Goal: Transaction & Acquisition: Book appointment/travel/reservation

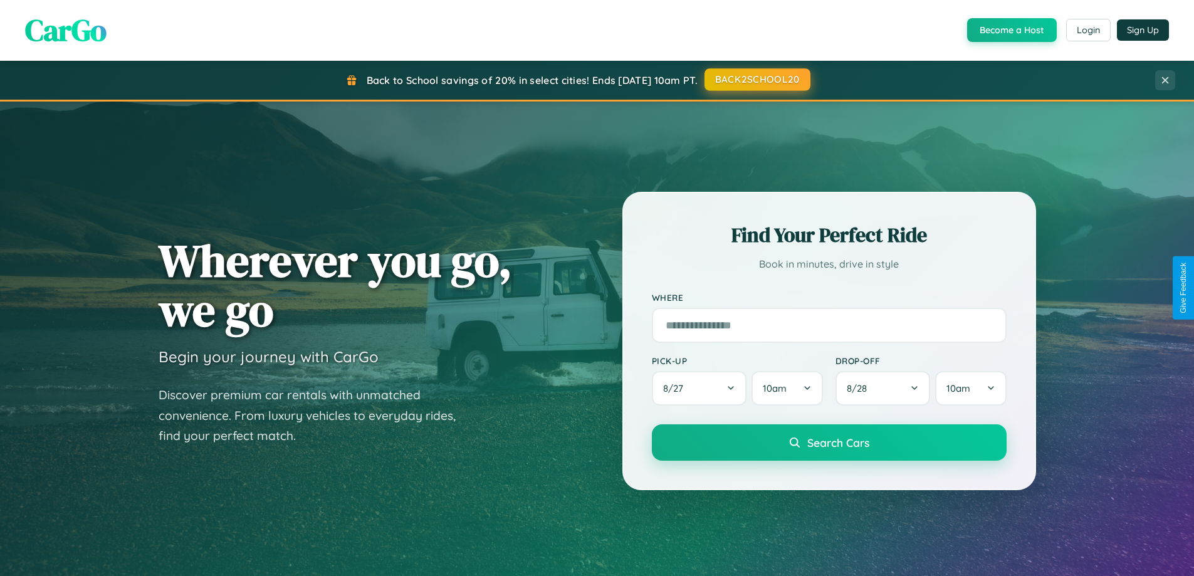
click at [757, 80] on button "BACK2SCHOOL20" at bounding box center [758, 79] width 106 height 23
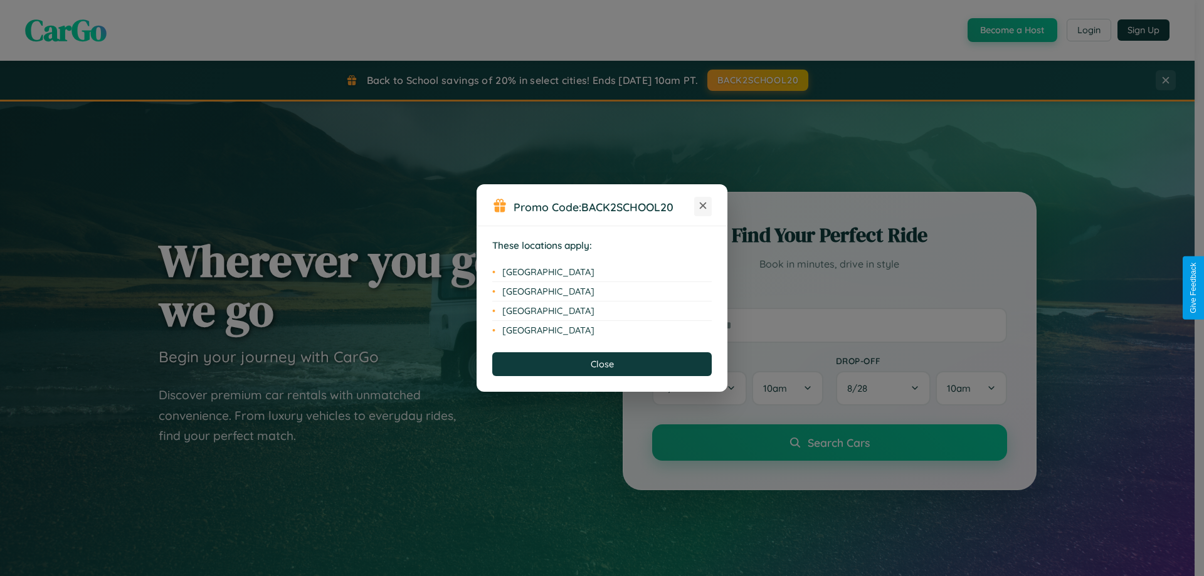
click at [703, 206] on icon at bounding box center [703, 206] width 7 height 7
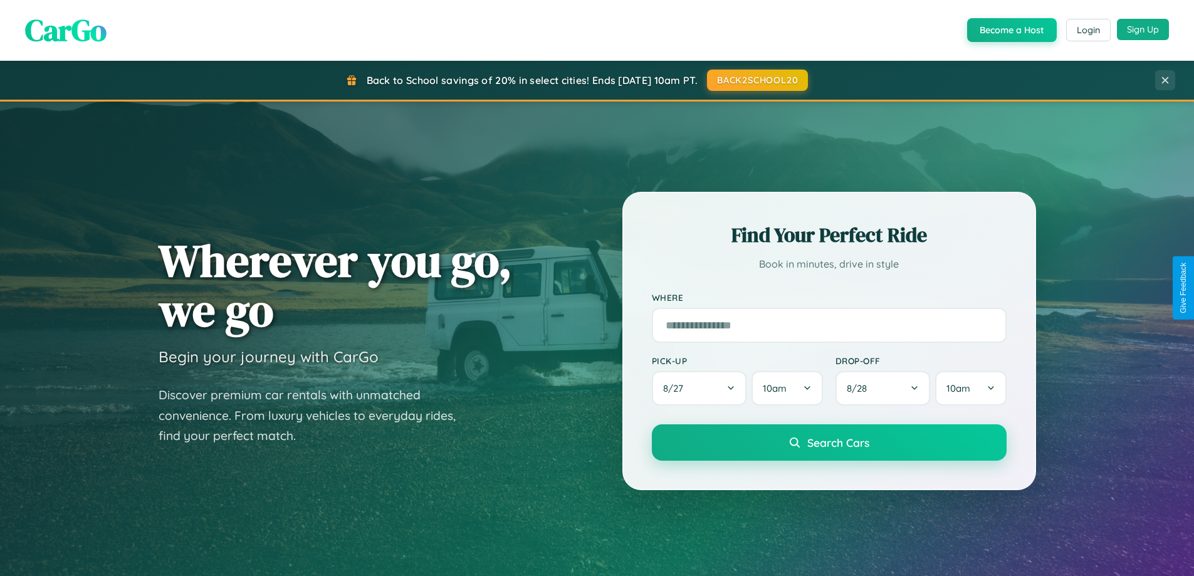
click at [1143, 29] on button "Sign Up" at bounding box center [1143, 29] width 52 height 21
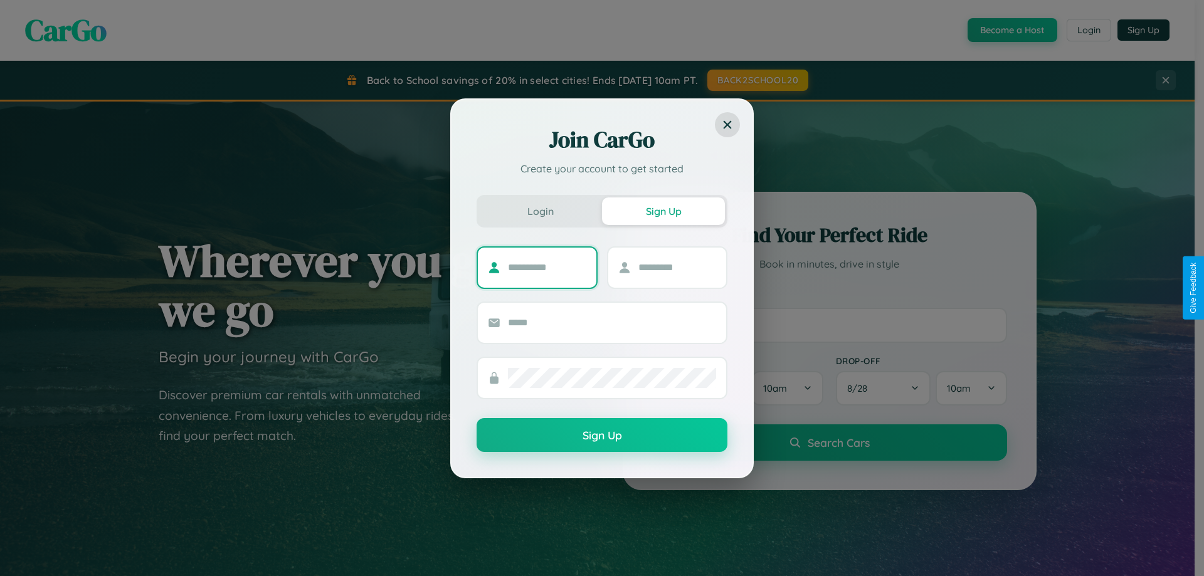
click at [547, 267] on input "text" at bounding box center [547, 268] width 78 height 20
type input "******"
click at [677, 267] on input "text" at bounding box center [677, 268] width 78 height 20
type input "********"
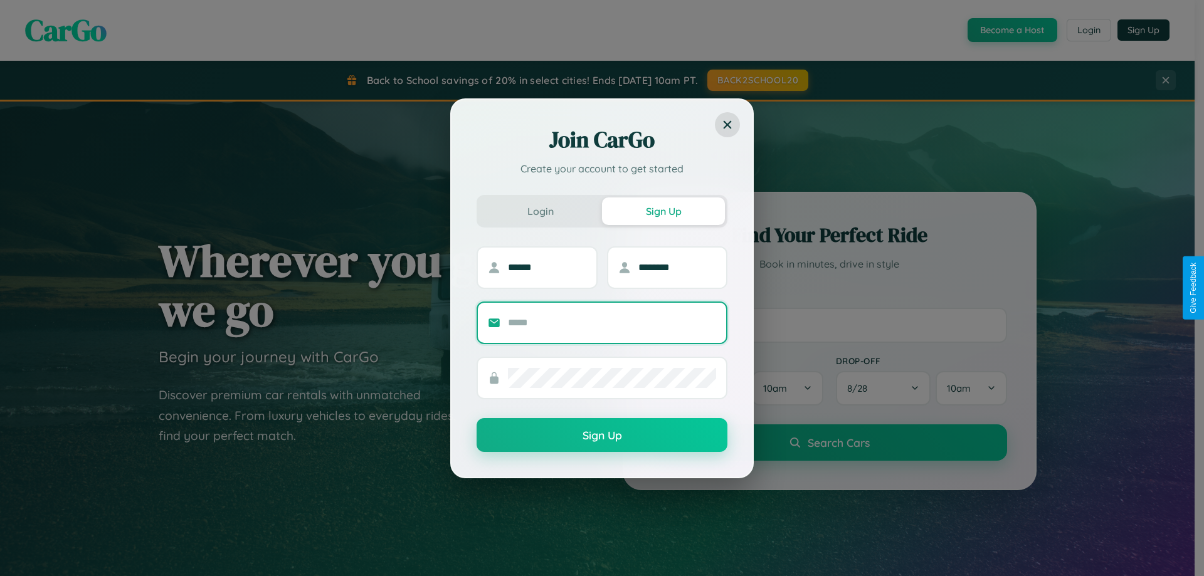
click at [612, 322] on input "text" at bounding box center [612, 323] width 208 height 20
type input "**********"
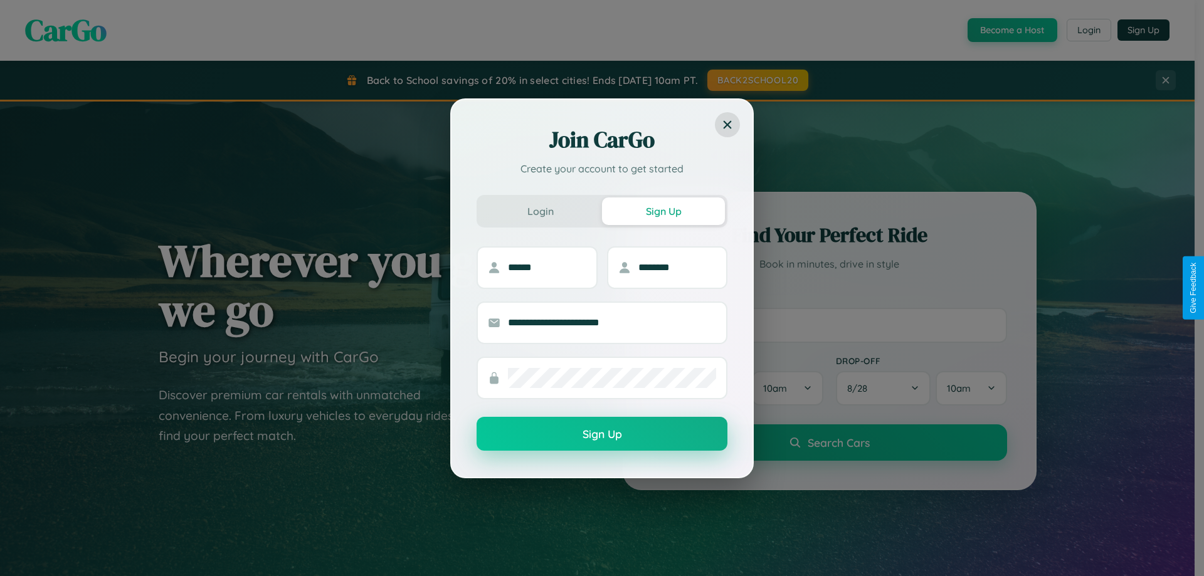
click at [602, 435] on button "Sign Up" at bounding box center [602, 434] width 251 height 34
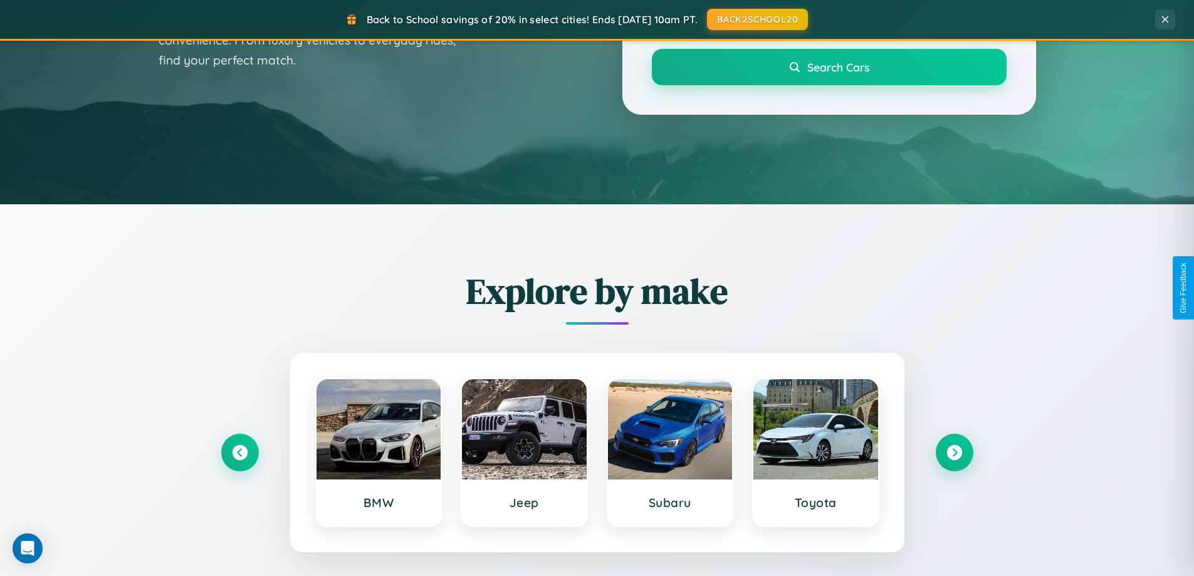
scroll to position [1104, 0]
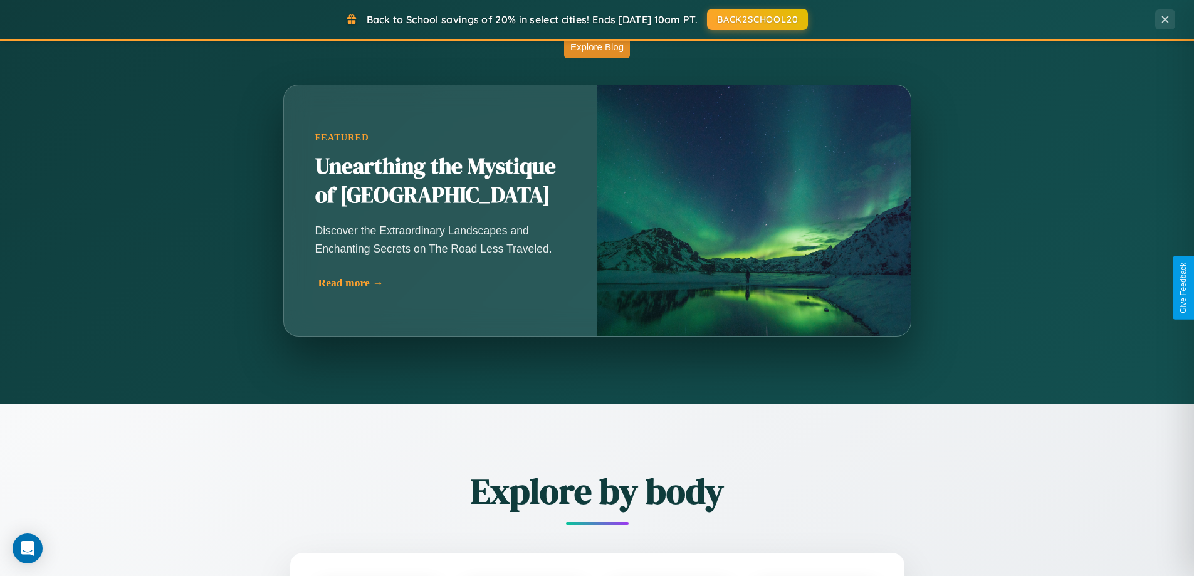
click at [440, 288] on div "Read more →" at bounding box center [444, 283] width 251 height 13
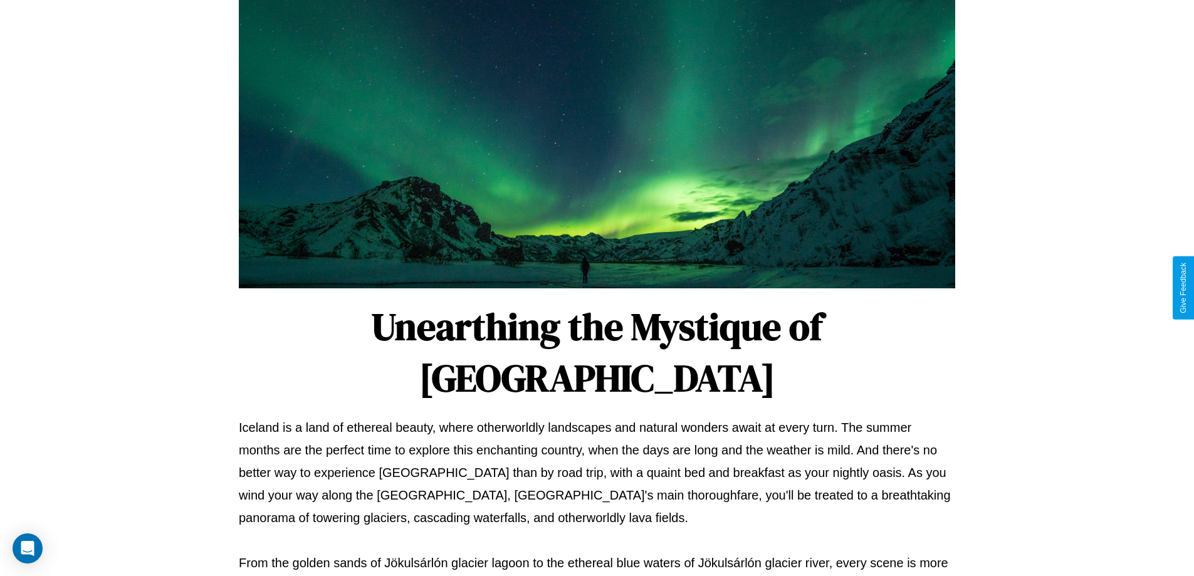
scroll to position [406, 0]
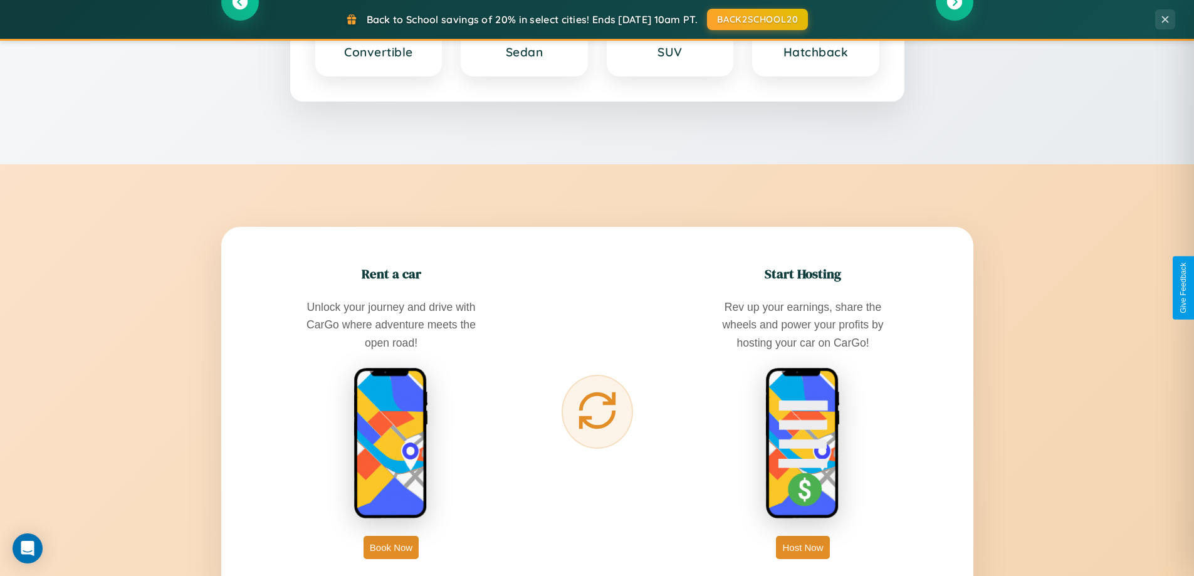
scroll to position [2015, 0]
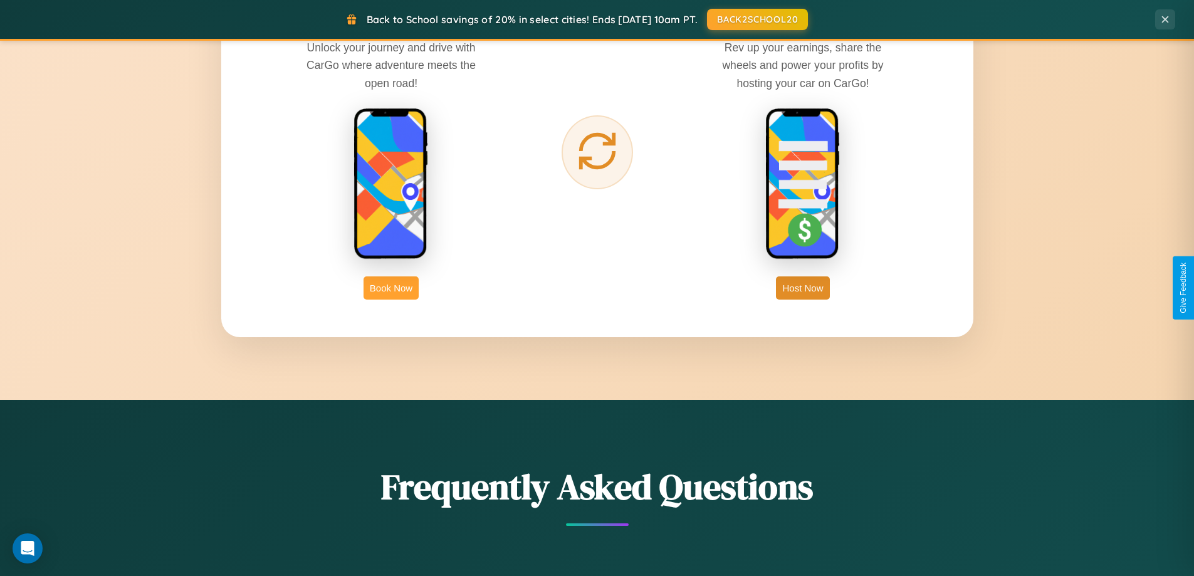
click at [391, 288] on button "Book Now" at bounding box center [391, 288] width 55 height 23
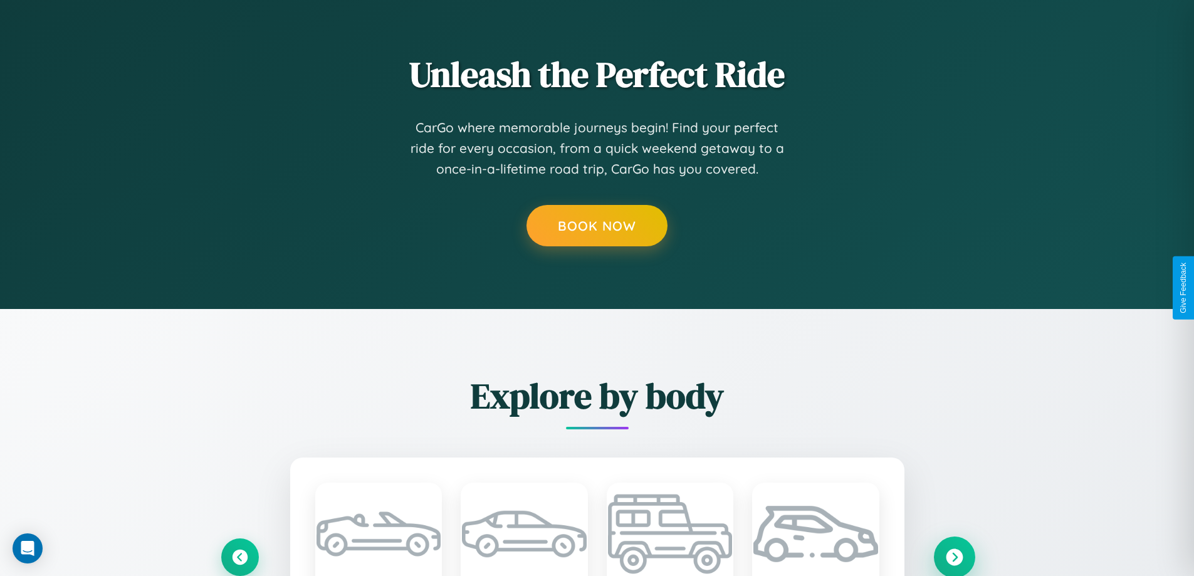
click at [954, 557] on icon at bounding box center [954, 557] width 17 height 17
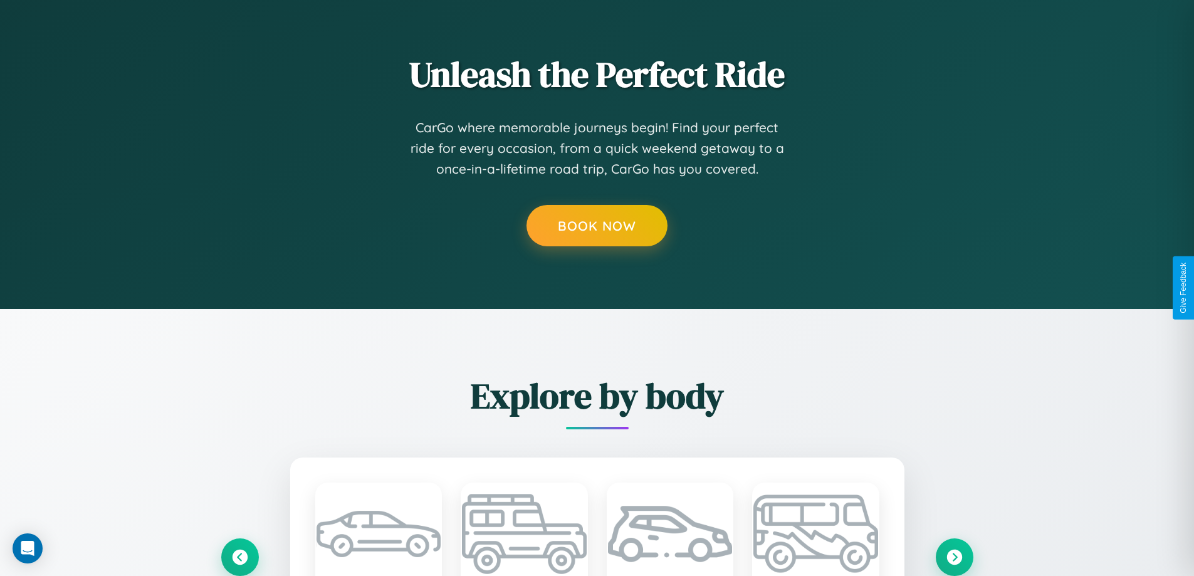
scroll to position [2035, 0]
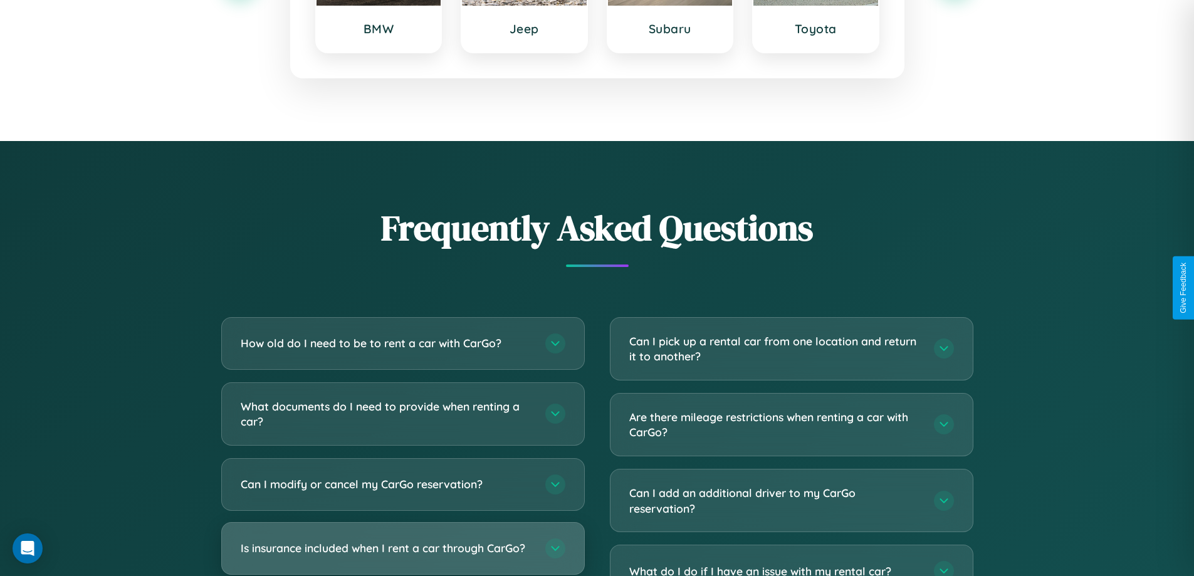
click at [403, 549] on h3 "Is insurance included when I rent a car through CarGo?" at bounding box center [387, 548] width 292 height 16
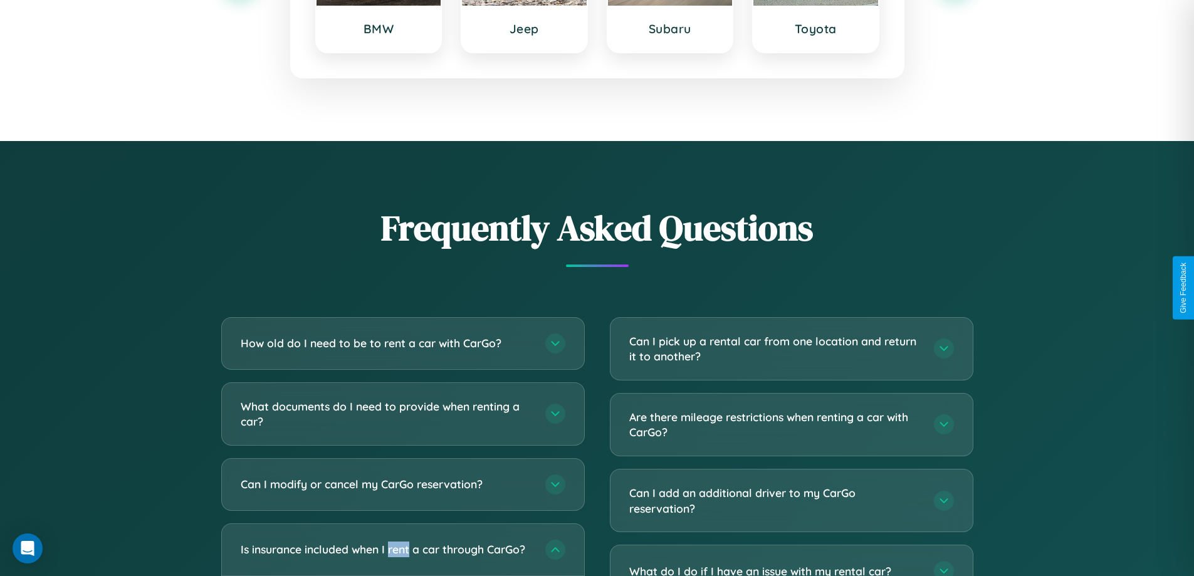
scroll to position [1045, 0]
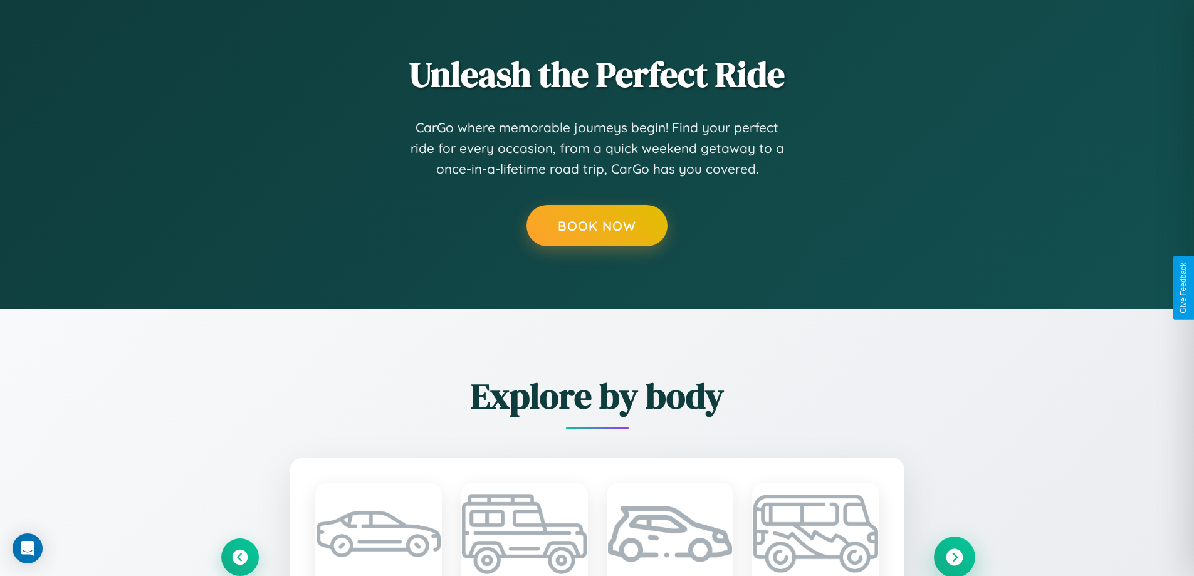
click at [954, 557] on icon at bounding box center [954, 557] width 17 height 17
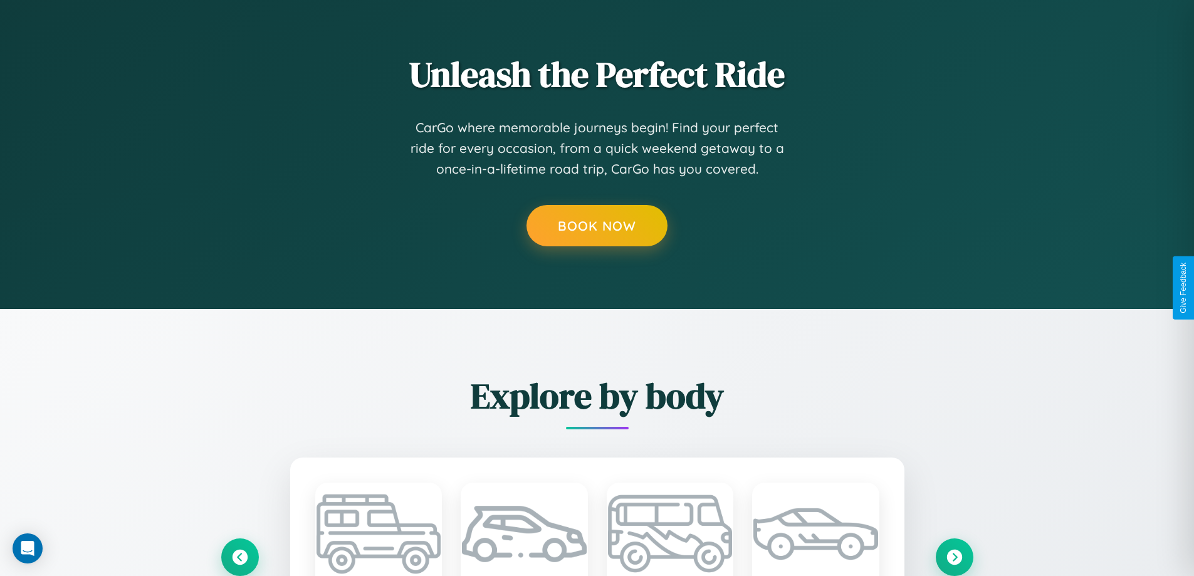
scroll to position [0, 0]
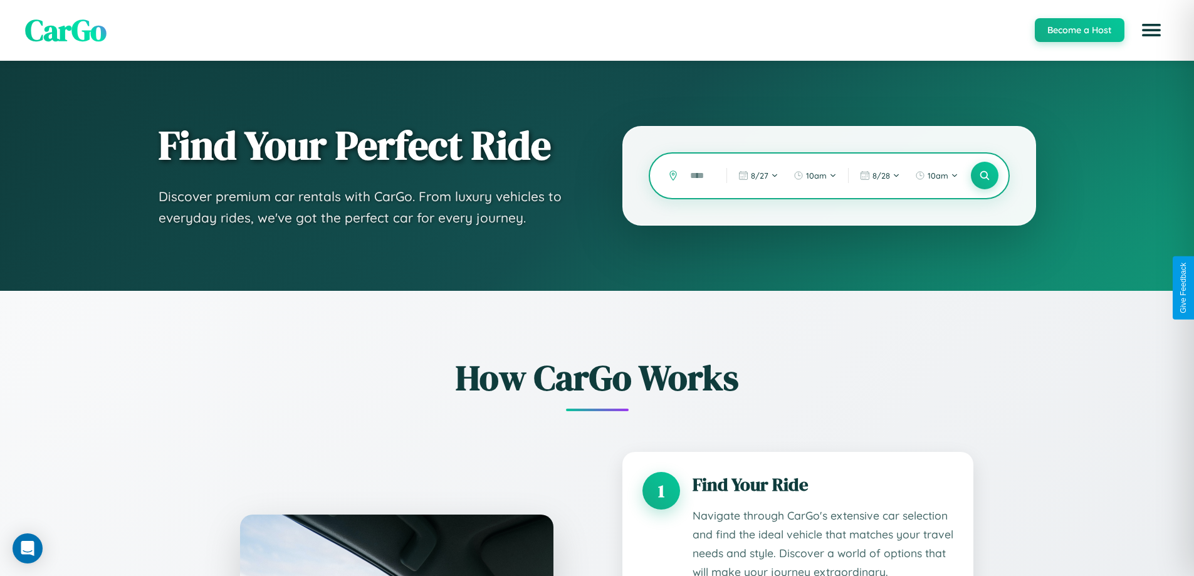
click at [699, 176] on input "text" at bounding box center [699, 176] width 30 height 22
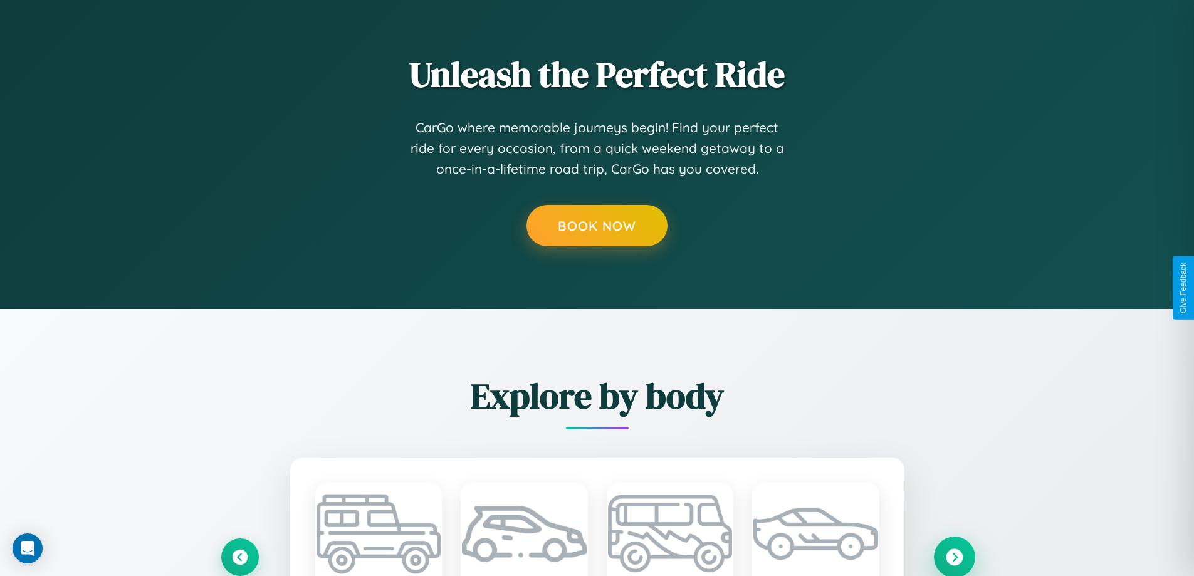
click at [954, 557] on icon at bounding box center [954, 557] width 17 height 17
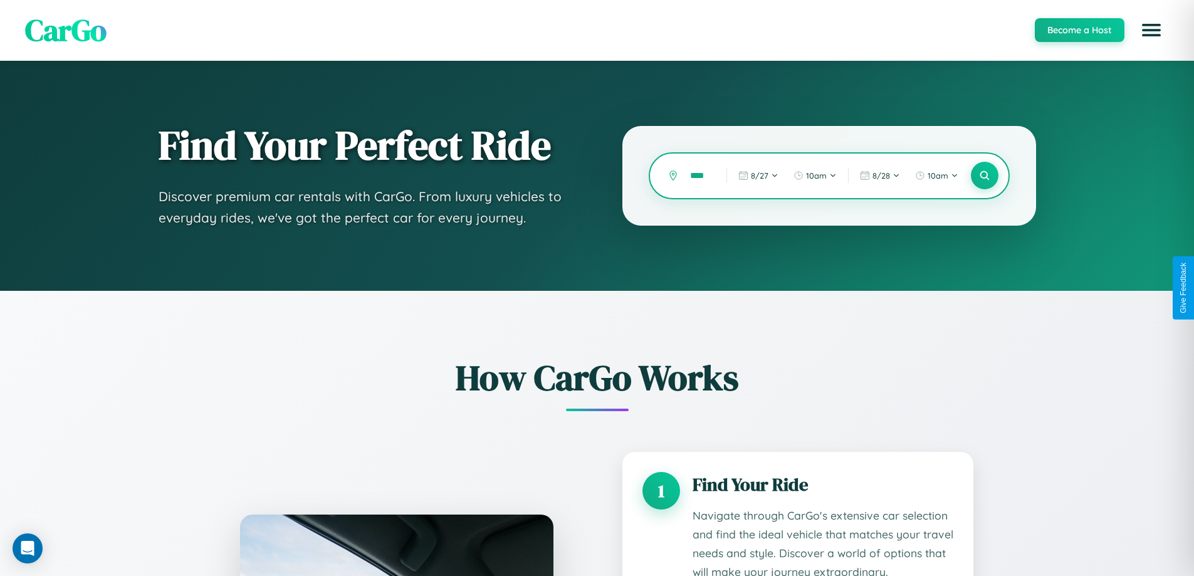
scroll to position [1044, 0]
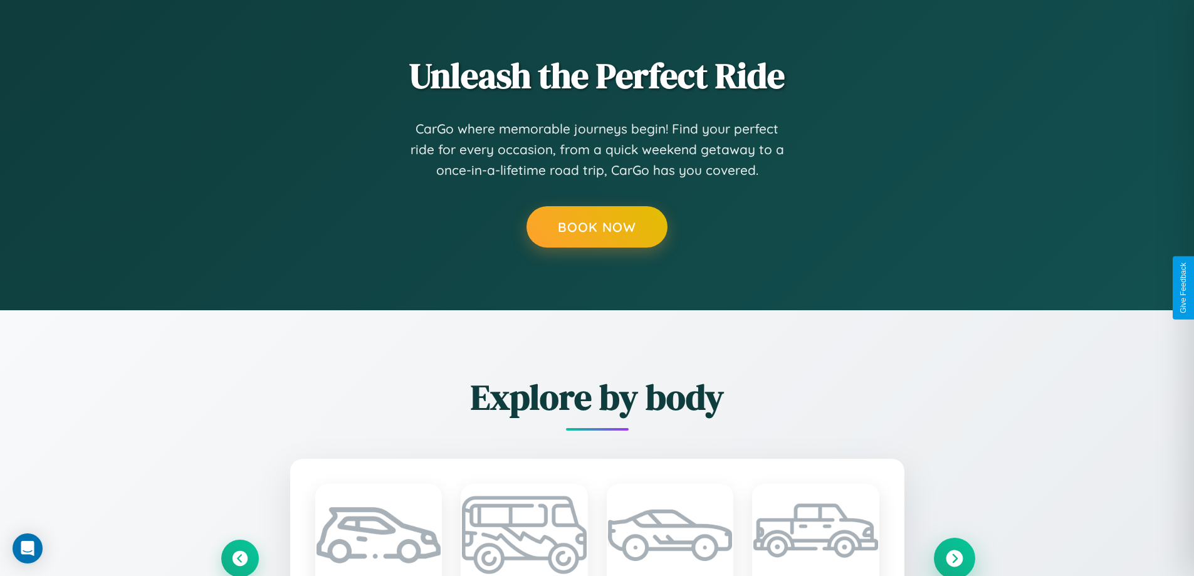
type input "****"
click at [954, 558] on icon at bounding box center [954, 558] width 17 height 17
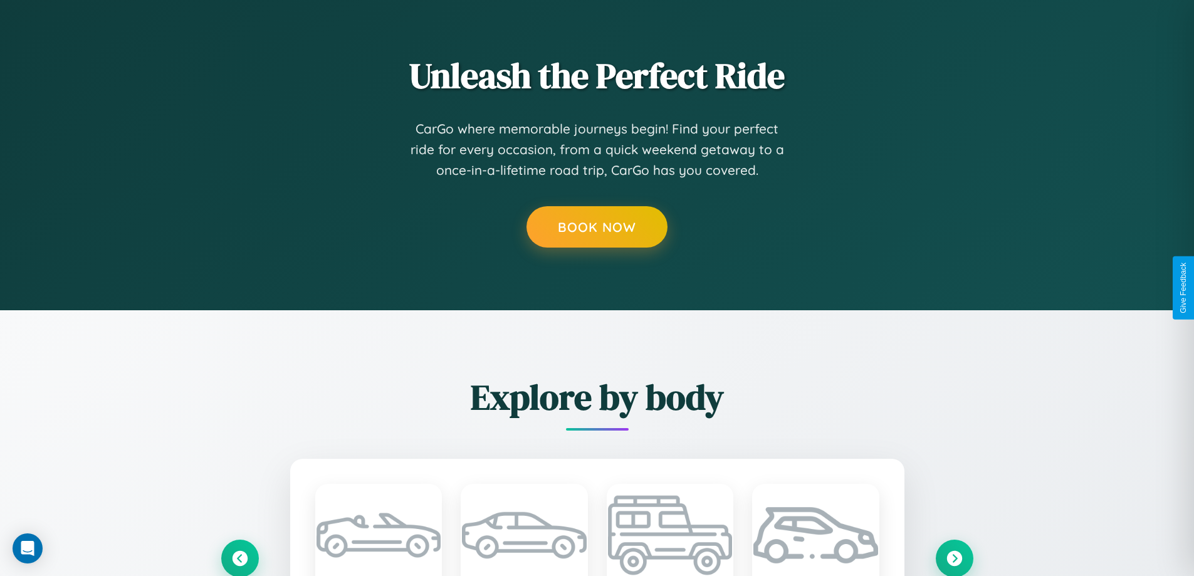
scroll to position [1969, 0]
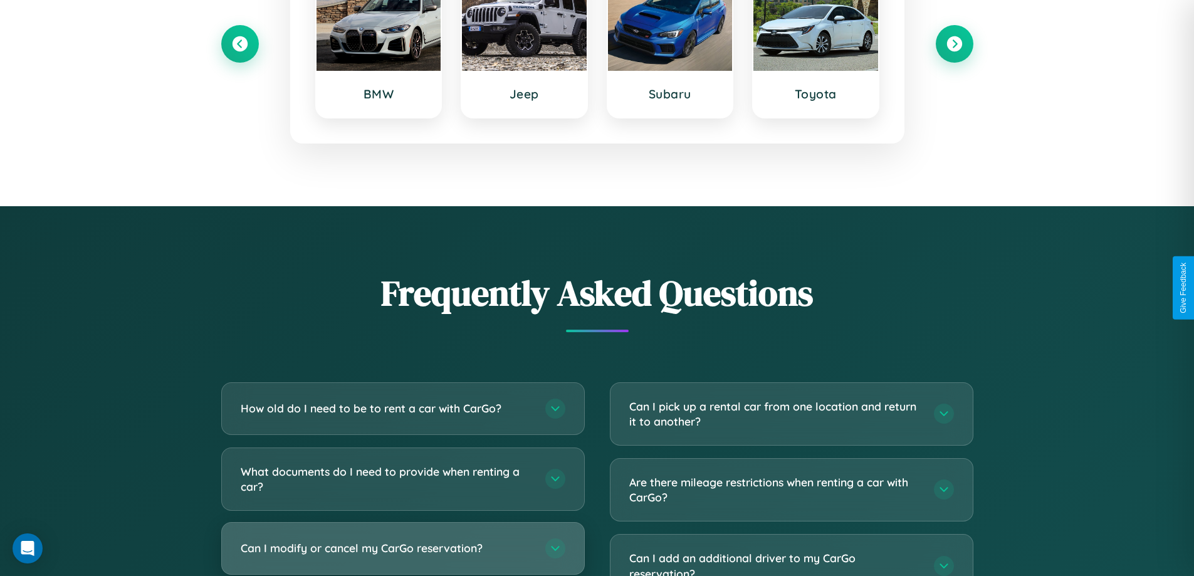
click at [403, 549] on h3 "Can I modify or cancel my CarGo reservation?" at bounding box center [387, 548] width 292 height 16
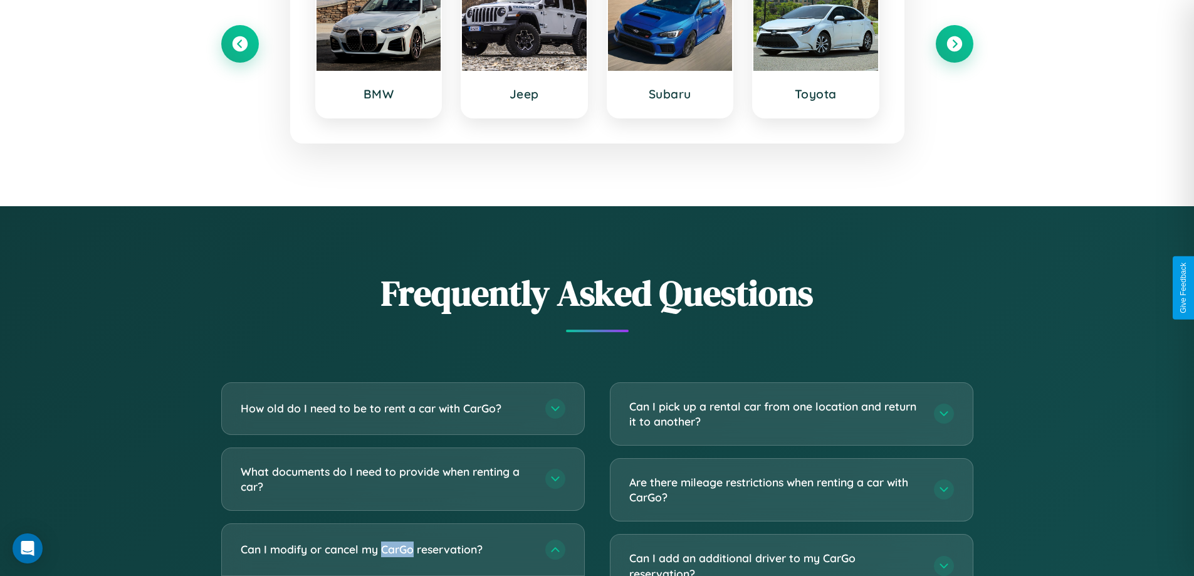
scroll to position [1045, 0]
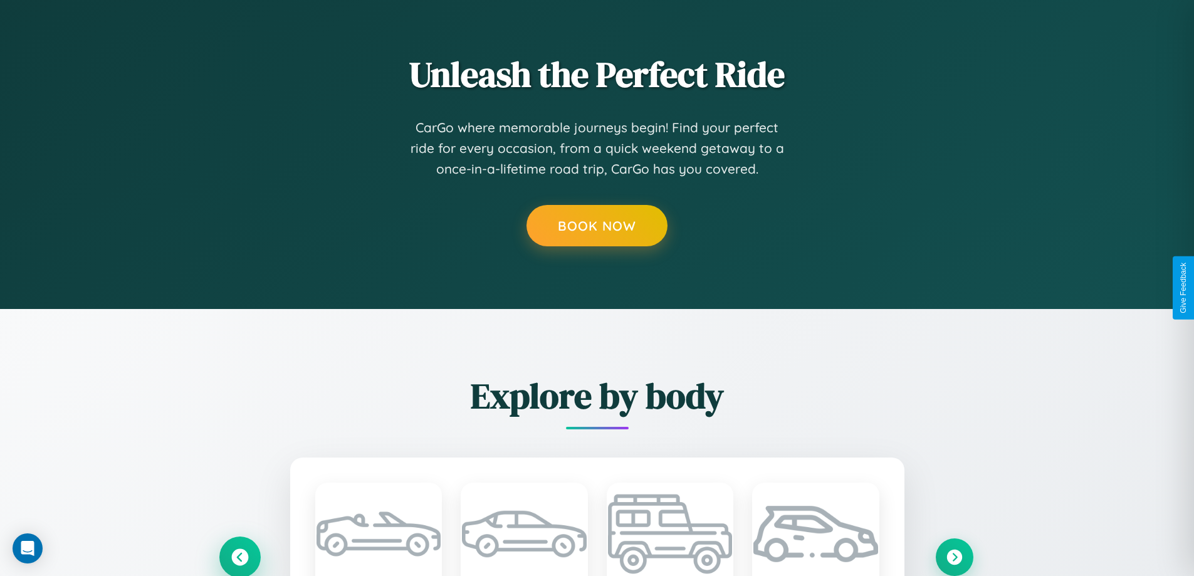
click at [240, 557] on icon at bounding box center [239, 557] width 17 height 17
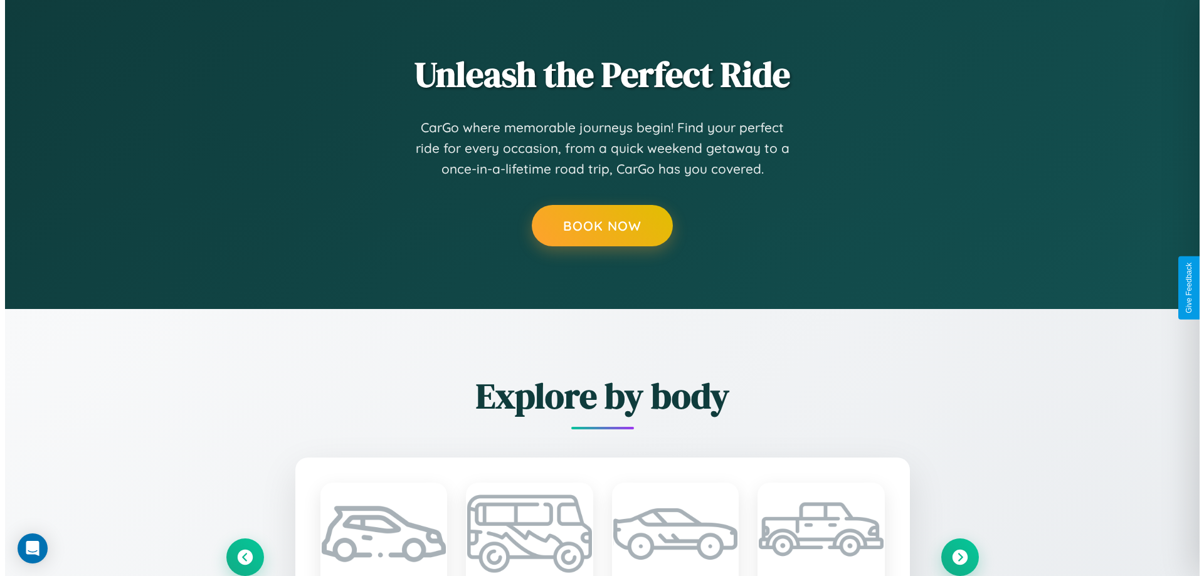
scroll to position [0, 0]
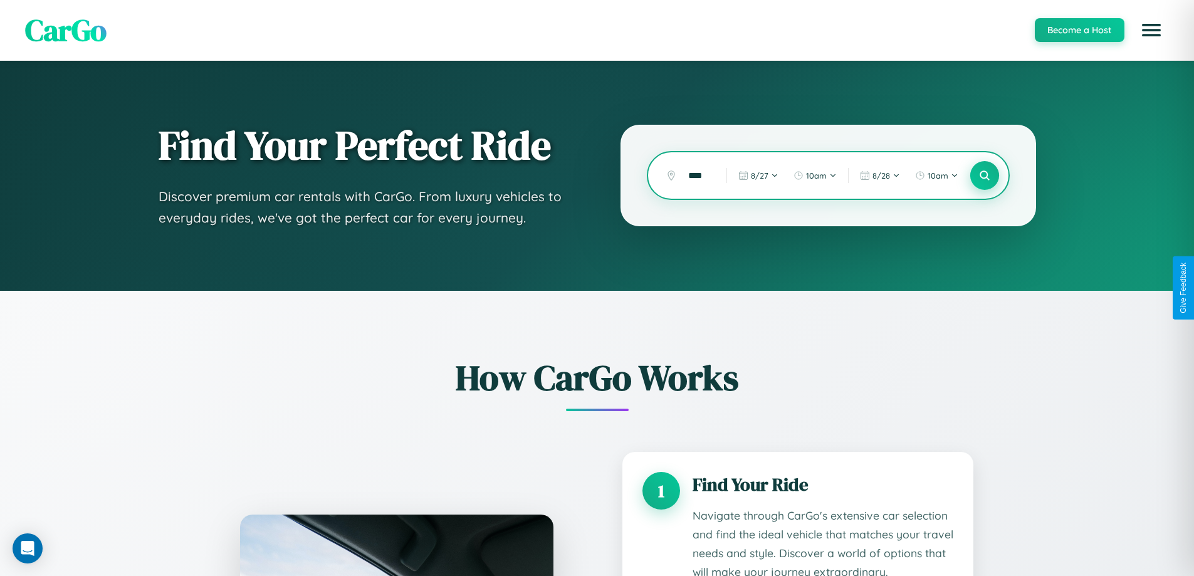
click at [984, 176] on icon at bounding box center [985, 176] width 12 height 12
